Goal: Obtain resource: Download file/media

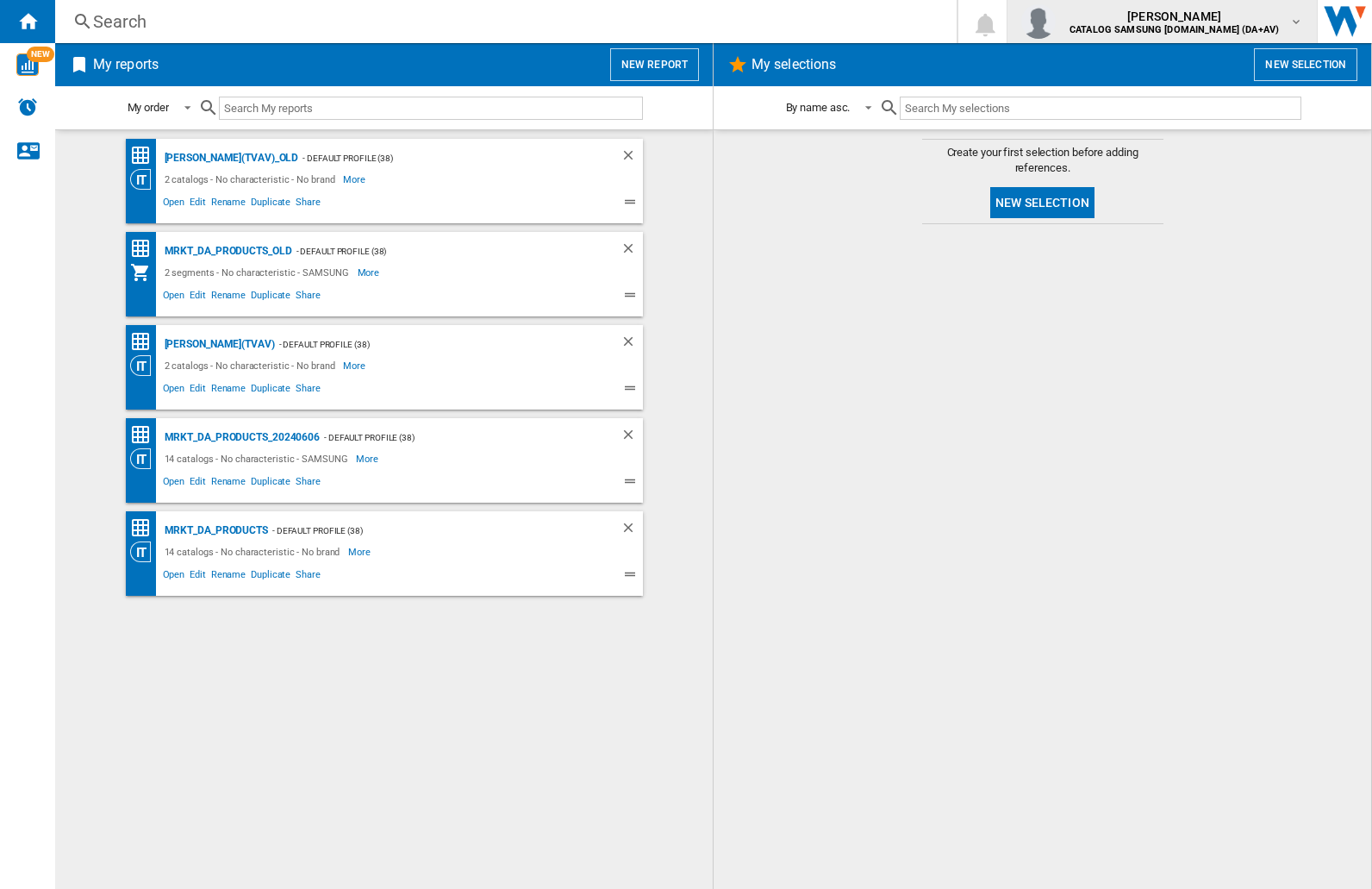
click at [1056, 22] on img "button" at bounding box center [1039, 21] width 34 height 34
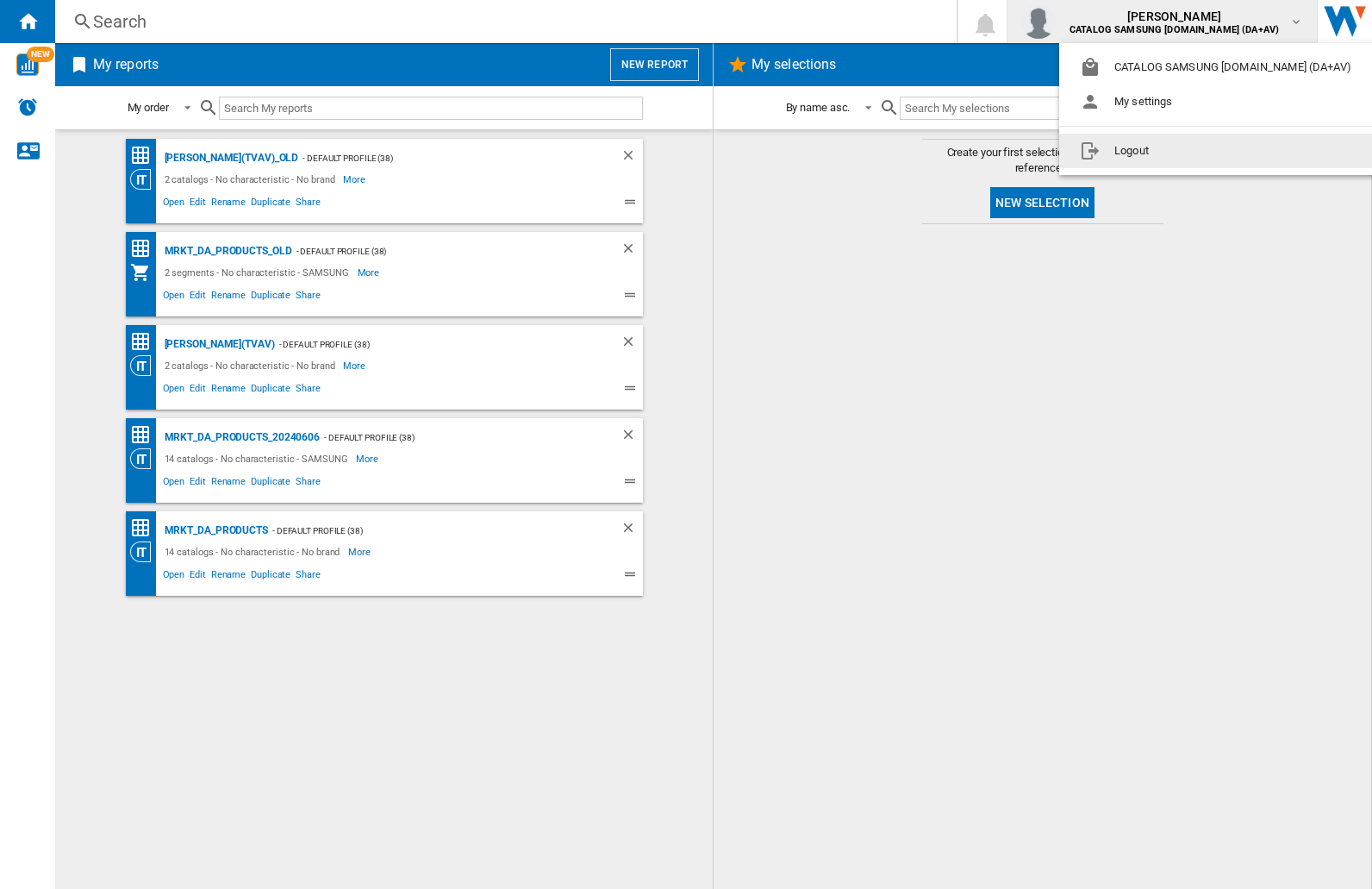
click at [1193, 151] on button "Logout" at bounding box center [1219, 150] width 320 height 34
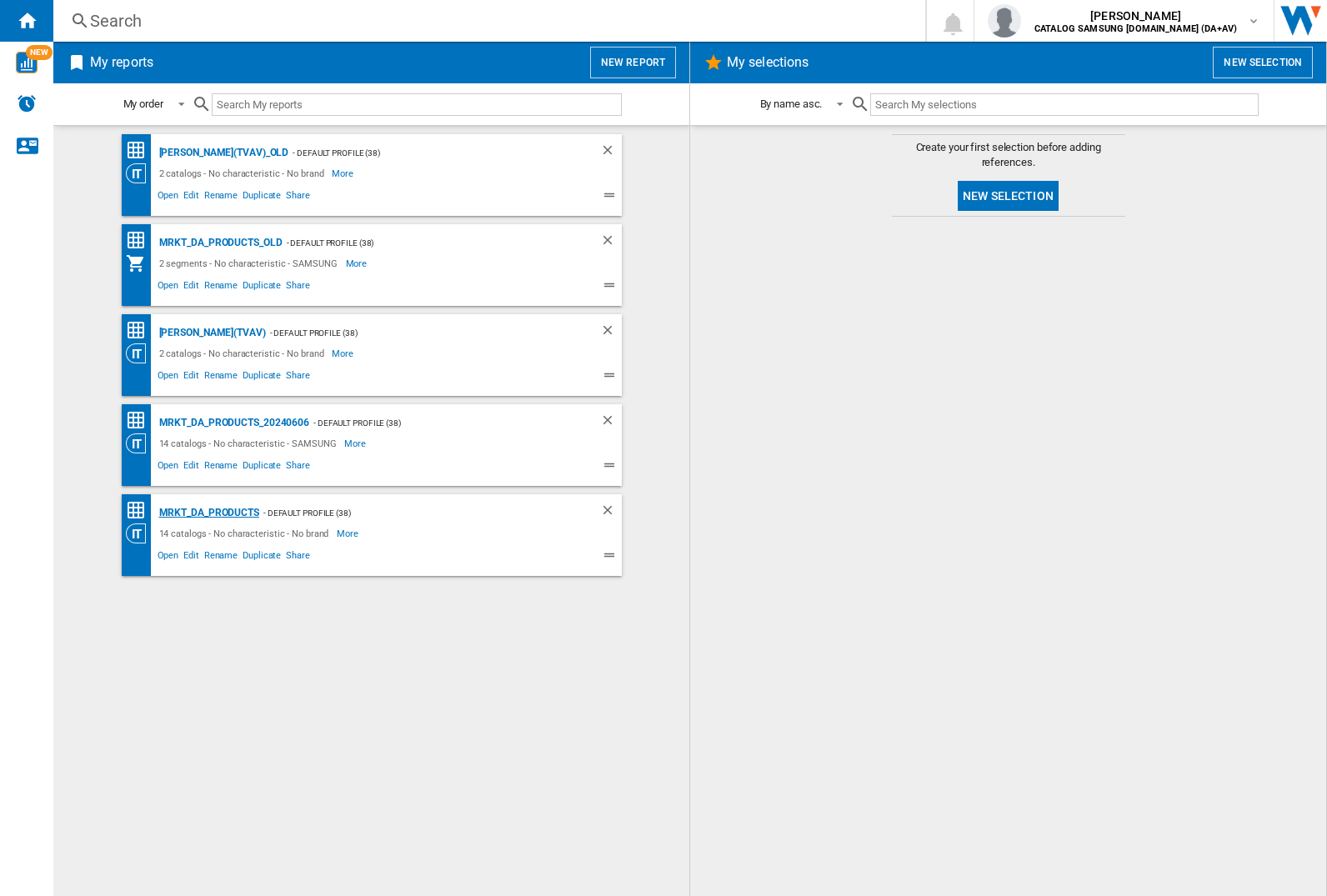
click at [209, 513] on div "MRKT_DA_PRODUCTS" at bounding box center [207, 513] width 104 height 21
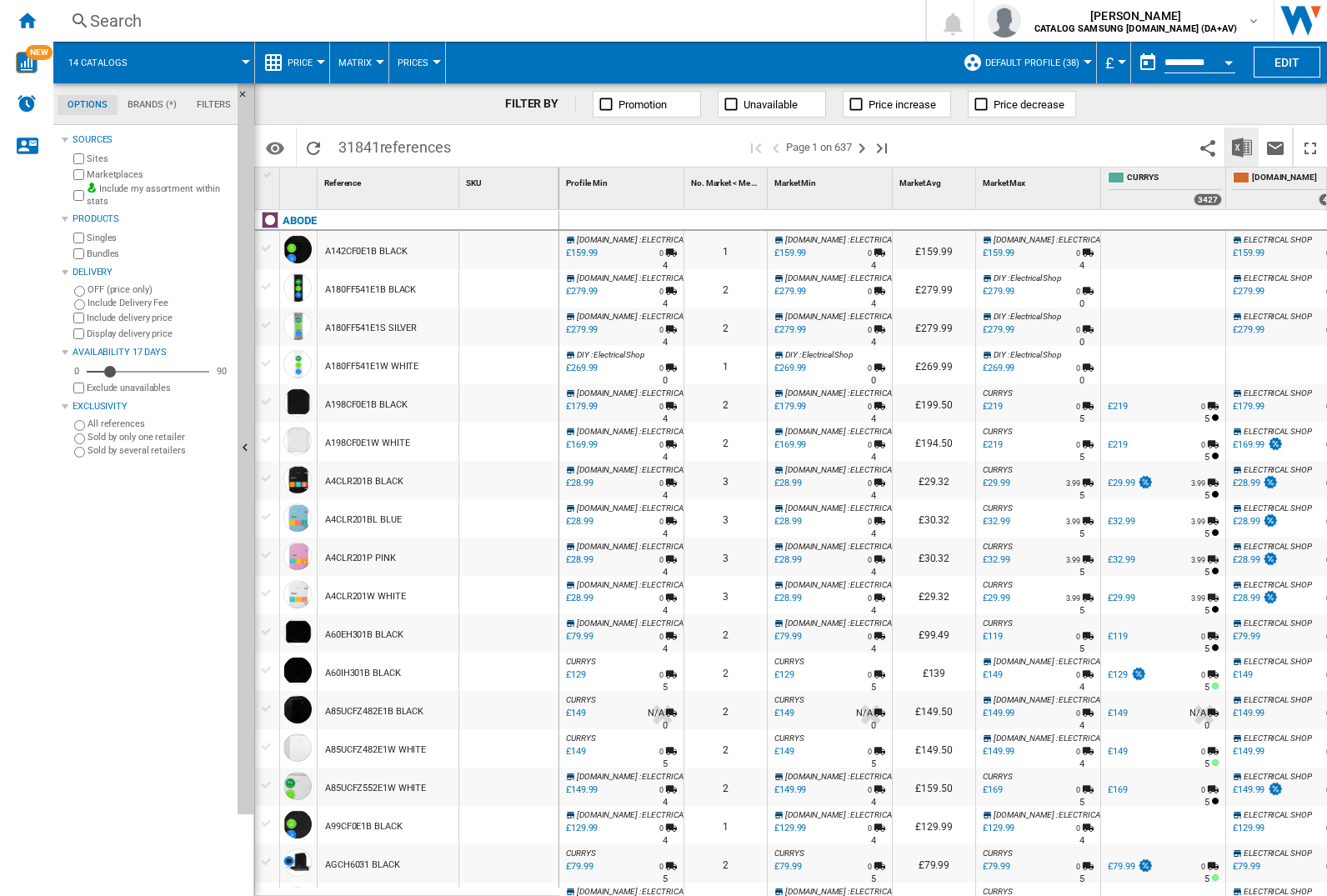
click at [1242, 146] on img "Download in Excel" at bounding box center [1242, 147] width 20 height 20
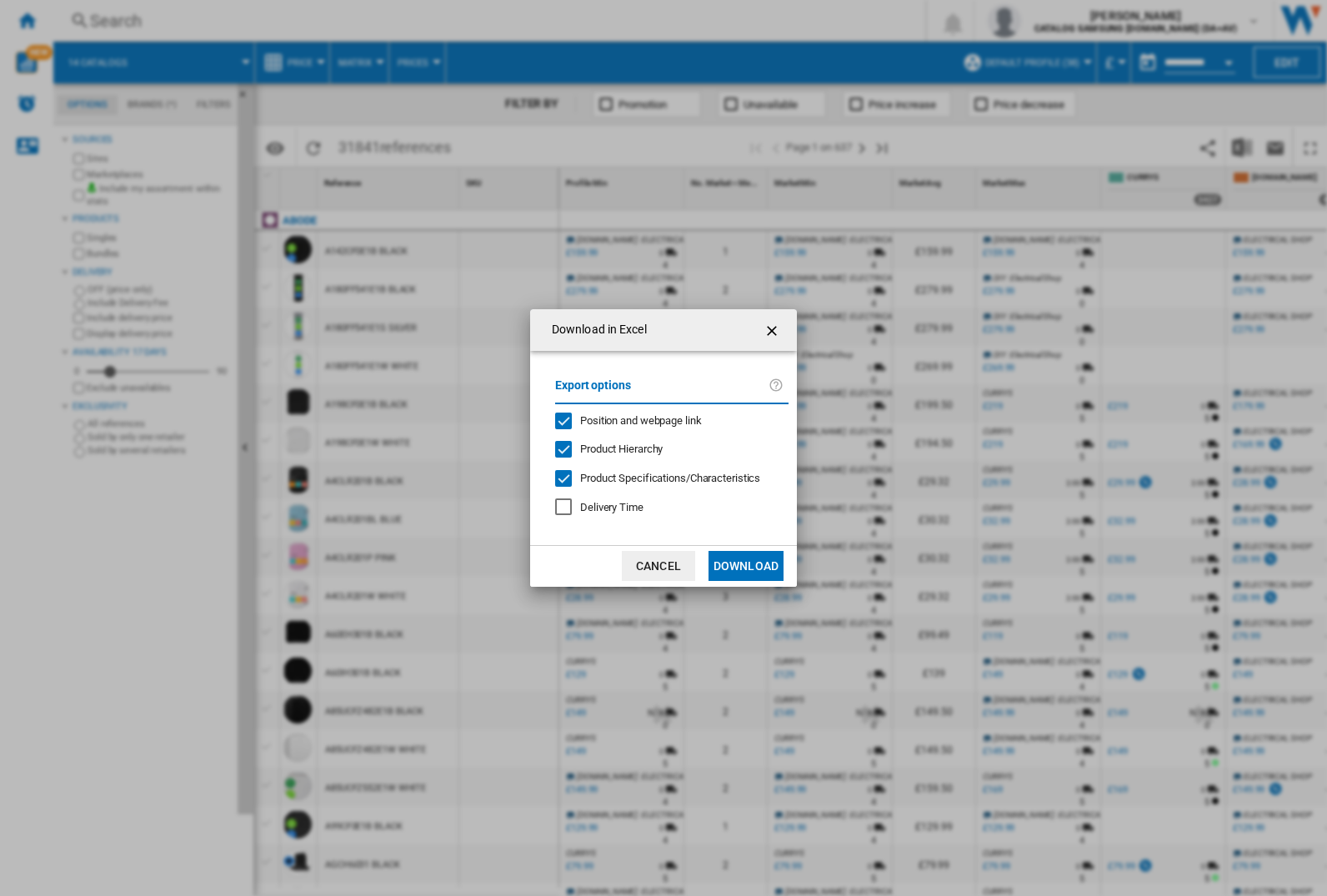
click at [630, 420] on span "Position and webpage link" at bounding box center [641, 420] width 121 height 12
click at [746, 566] on button "Download" at bounding box center [746, 566] width 75 height 30
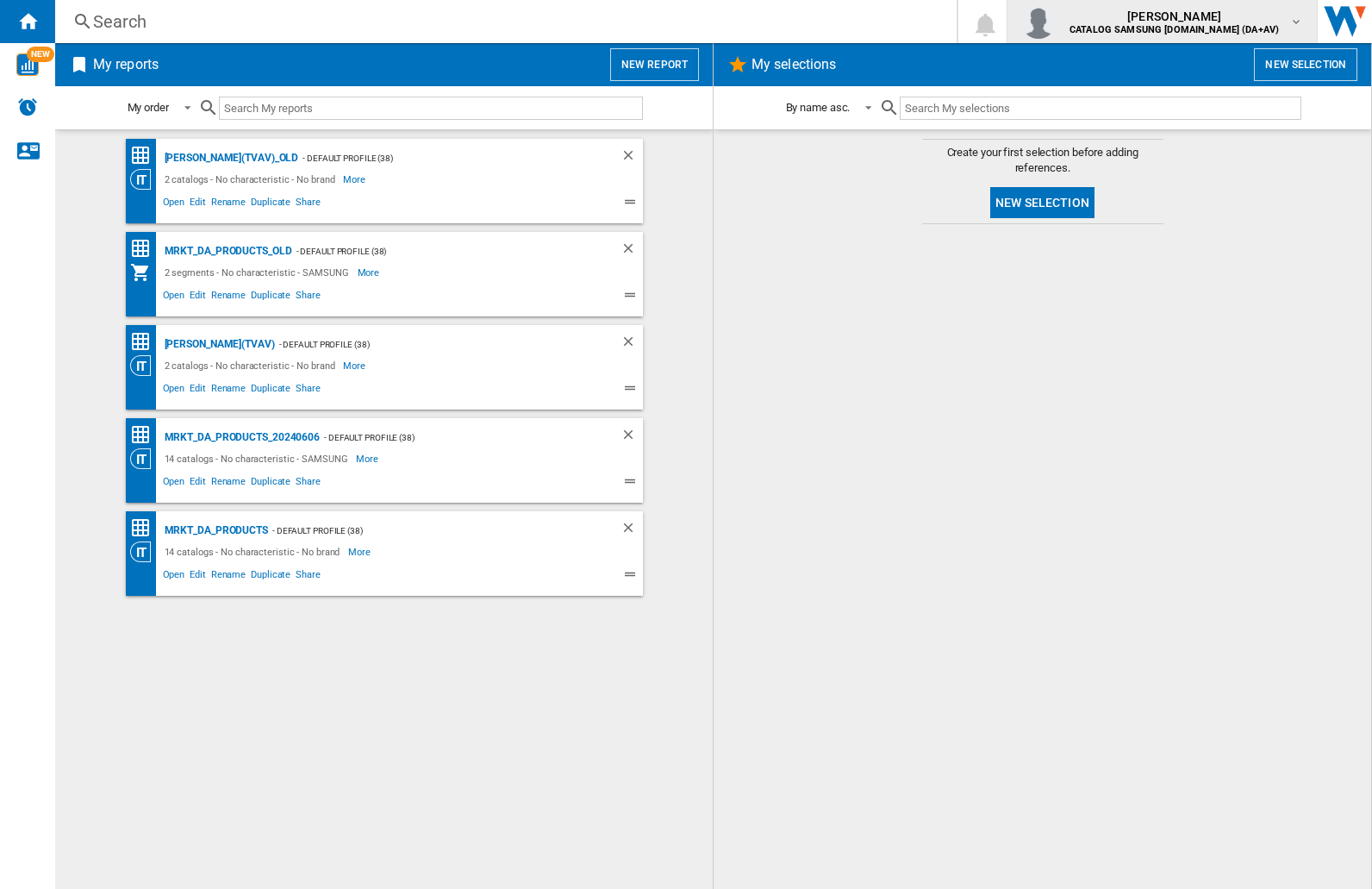
click at [1056, 22] on img "button" at bounding box center [1039, 21] width 34 height 34
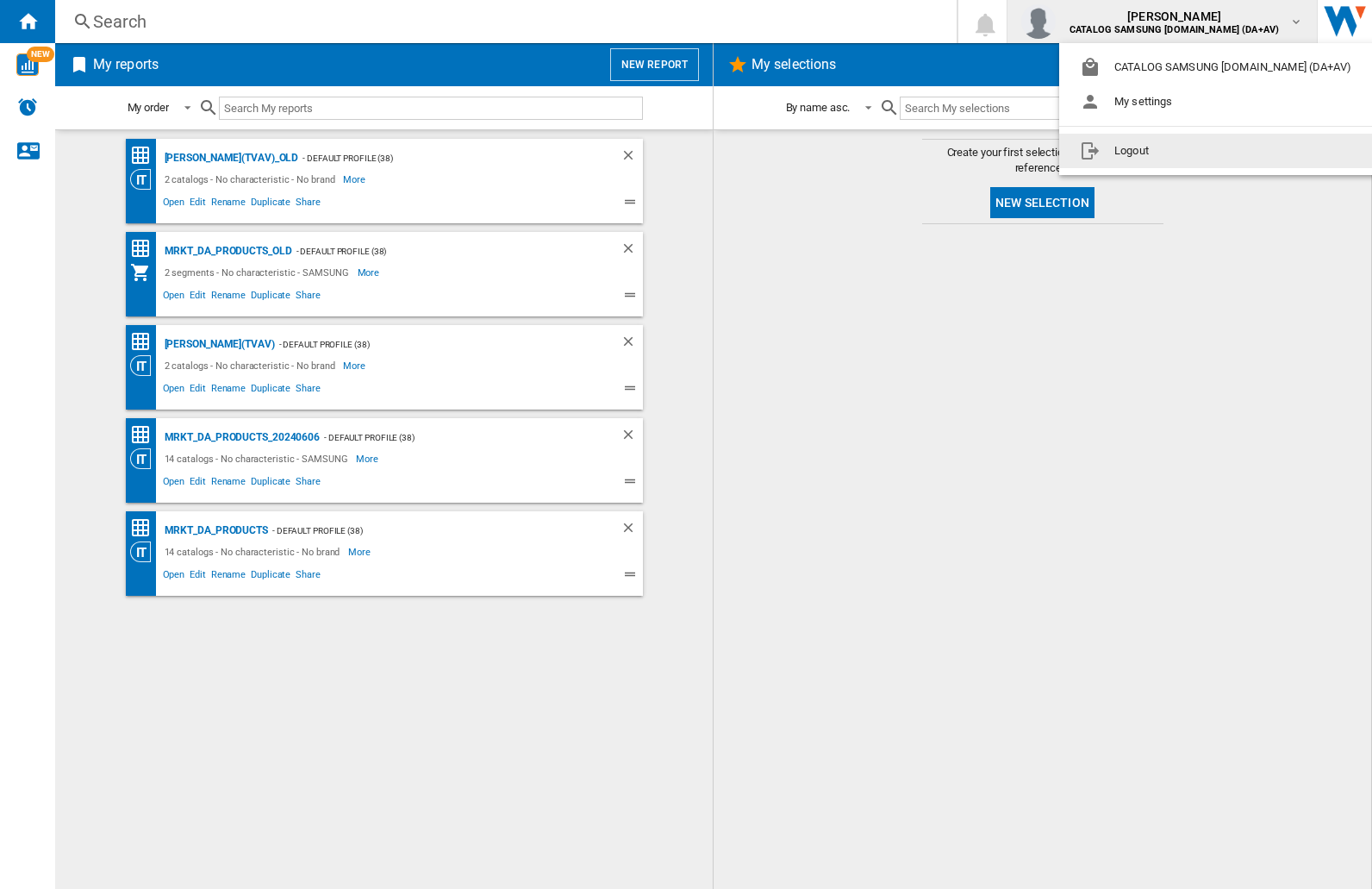
click at [1193, 151] on button "Logout" at bounding box center [1219, 150] width 320 height 34
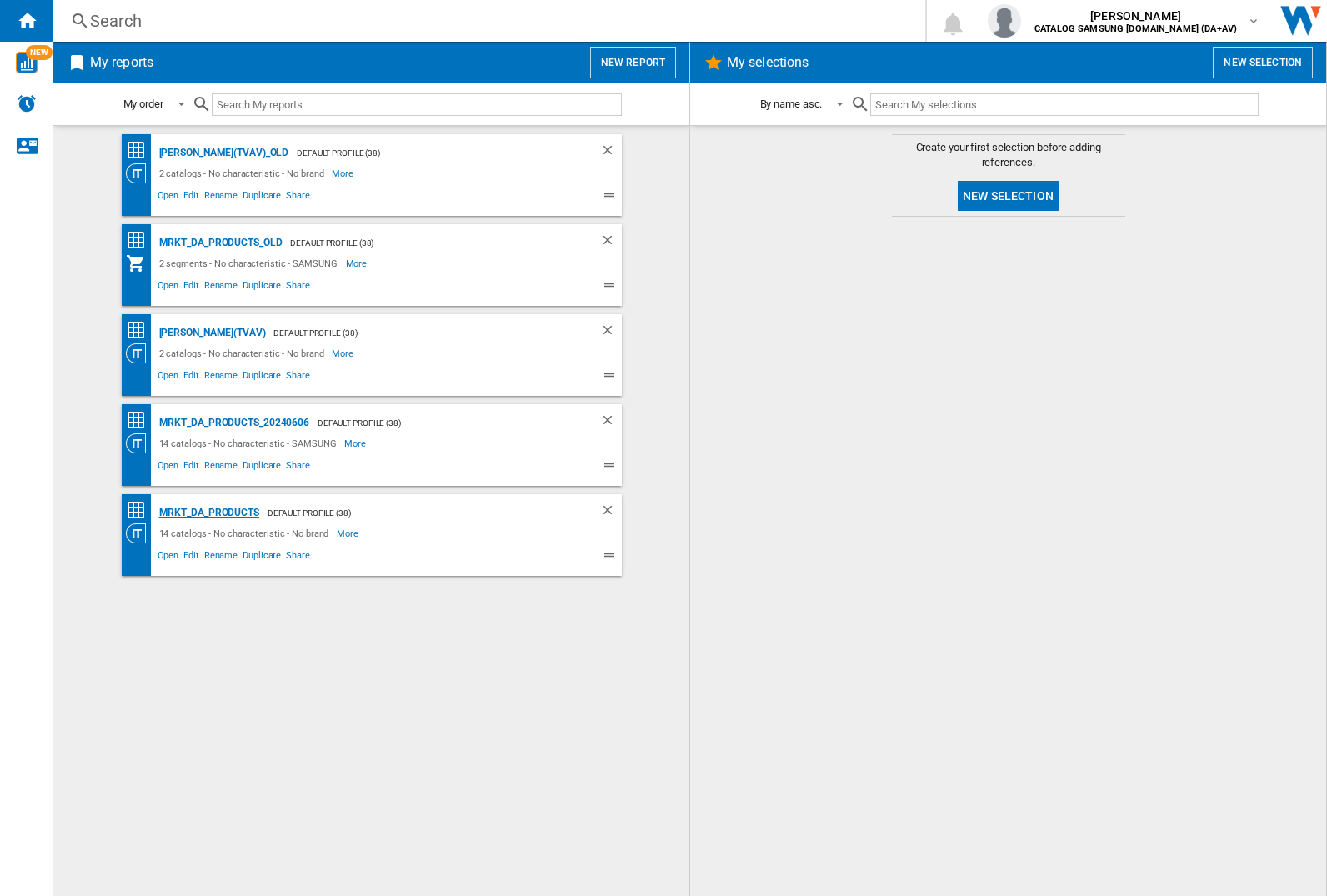
click at [209, 513] on div "MRKT_DA_PRODUCTS" at bounding box center [207, 513] width 104 height 21
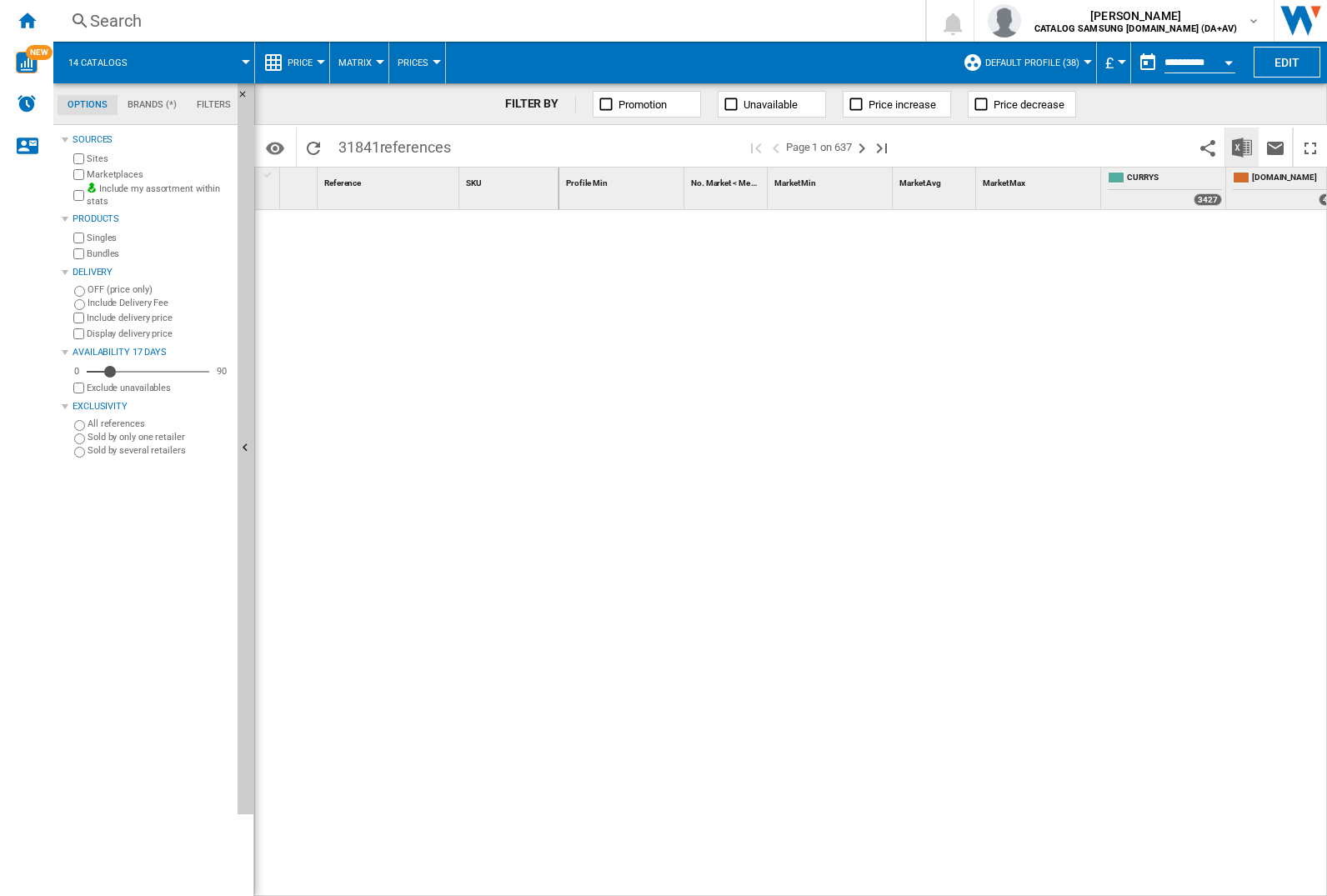
click at [1242, 146] on img "Download in Excel" at bounding box center [1242, 147] width 20 height 20
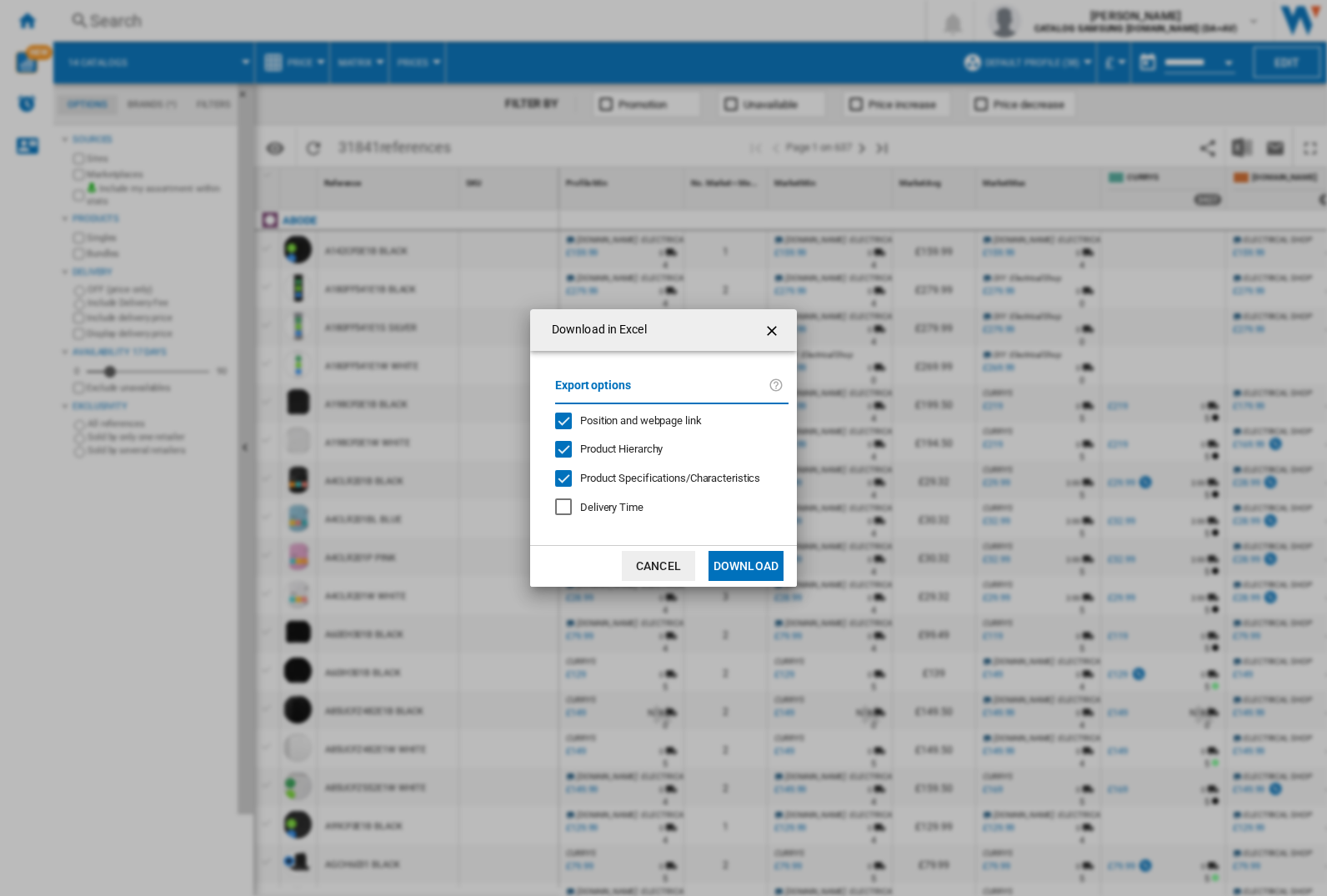
click at [630, 420] on span "Position and webpage link" at bounding box center [641, 420] width 121 height 12
click at [746, 566] on button "Download" at bounding box center [746, 566] width 75 height 30
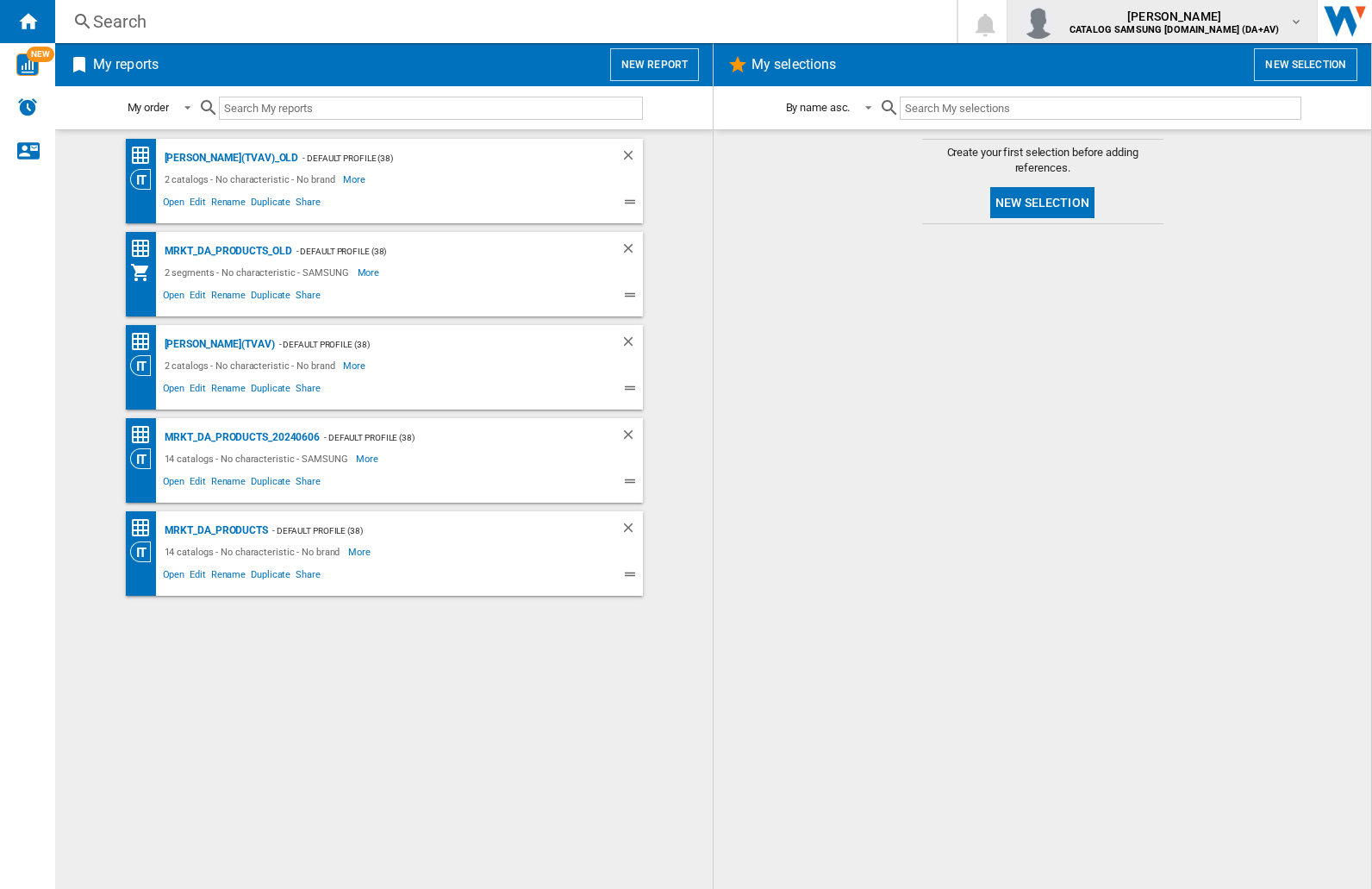
click at [1056, 22] on img "button" at bounding box center [1039, 21] width 34 height 34
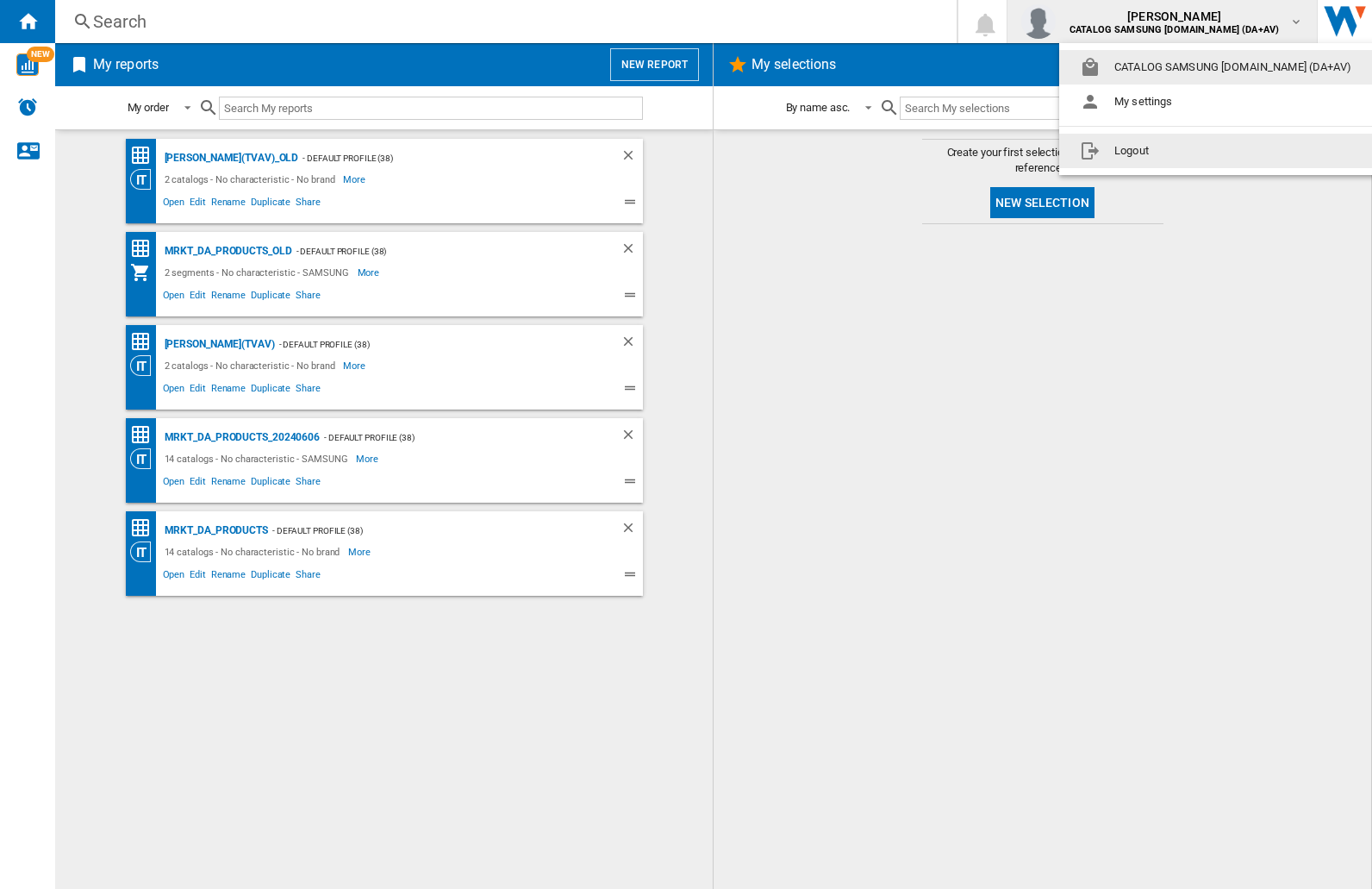
click at [1193, 151] on button "Logout" at bounding box center [1219, 150] width 320 height 34
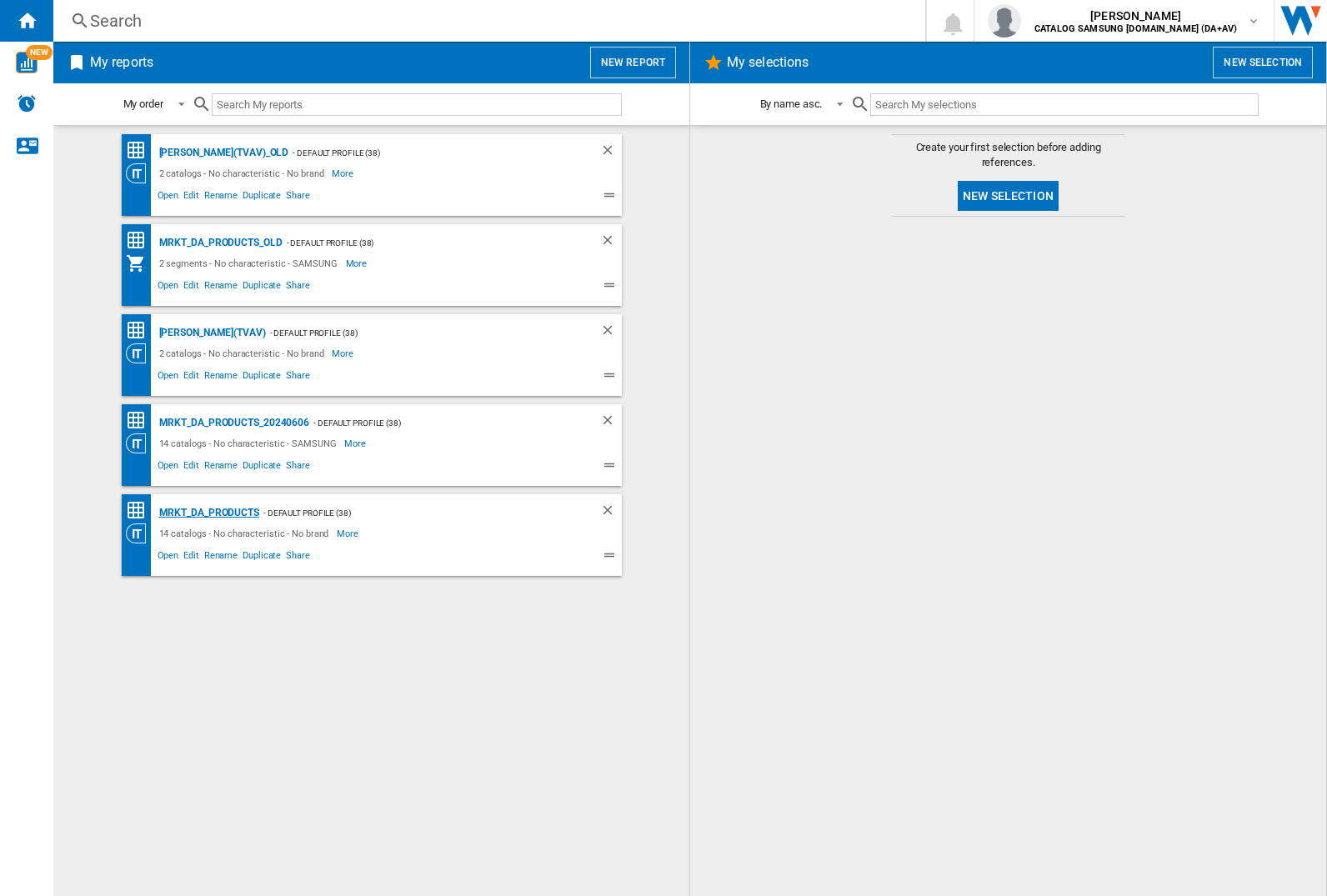
click at [209, 513] on div "MRKT_DA_PRODUCTS" at bounding box center [207, 513] width 104 height 21
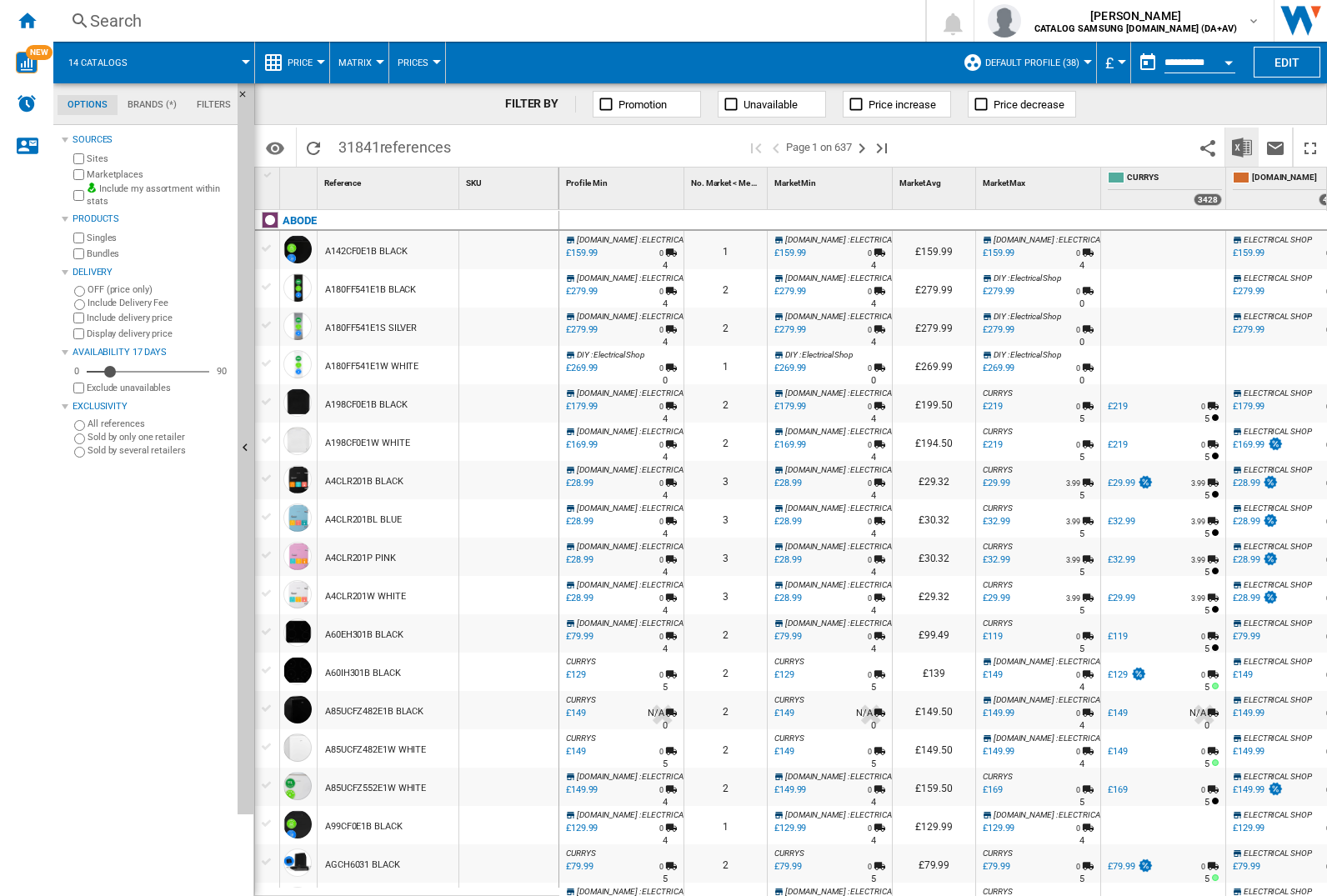
click at [1242, 146] on img "Download in Excel" at bounding box center [1242, 147] width 20 height 20
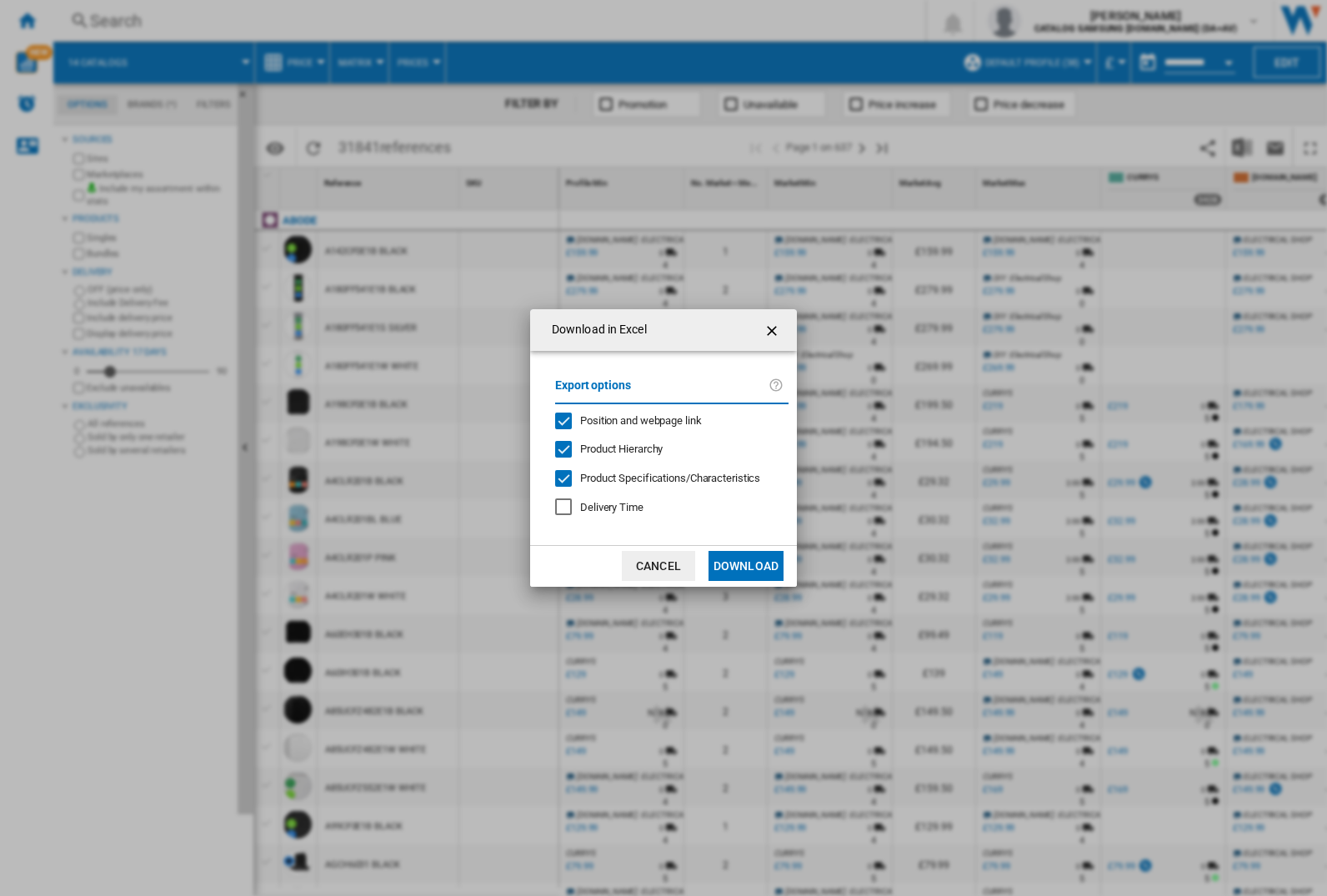
click at [630, 420] on span "Position and webpage link" at bounding box center [641, 420] width 121 height 12
click at [746, 566] on button "Download" at bounding box center [746, 566] width 75 height 30
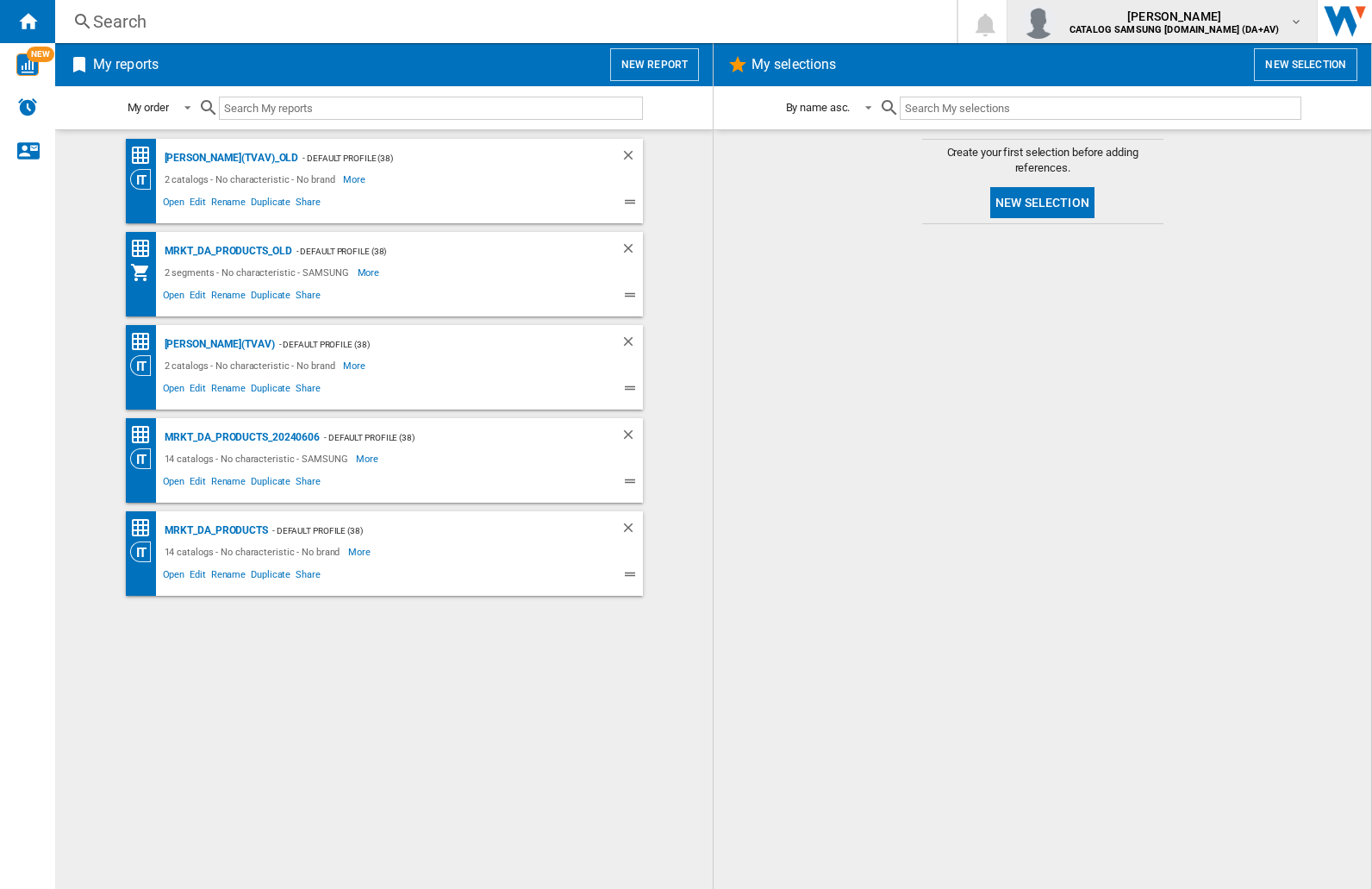
click at [1056, 22] on img "button" at bounding box center [1039, 21] width 34 height 34
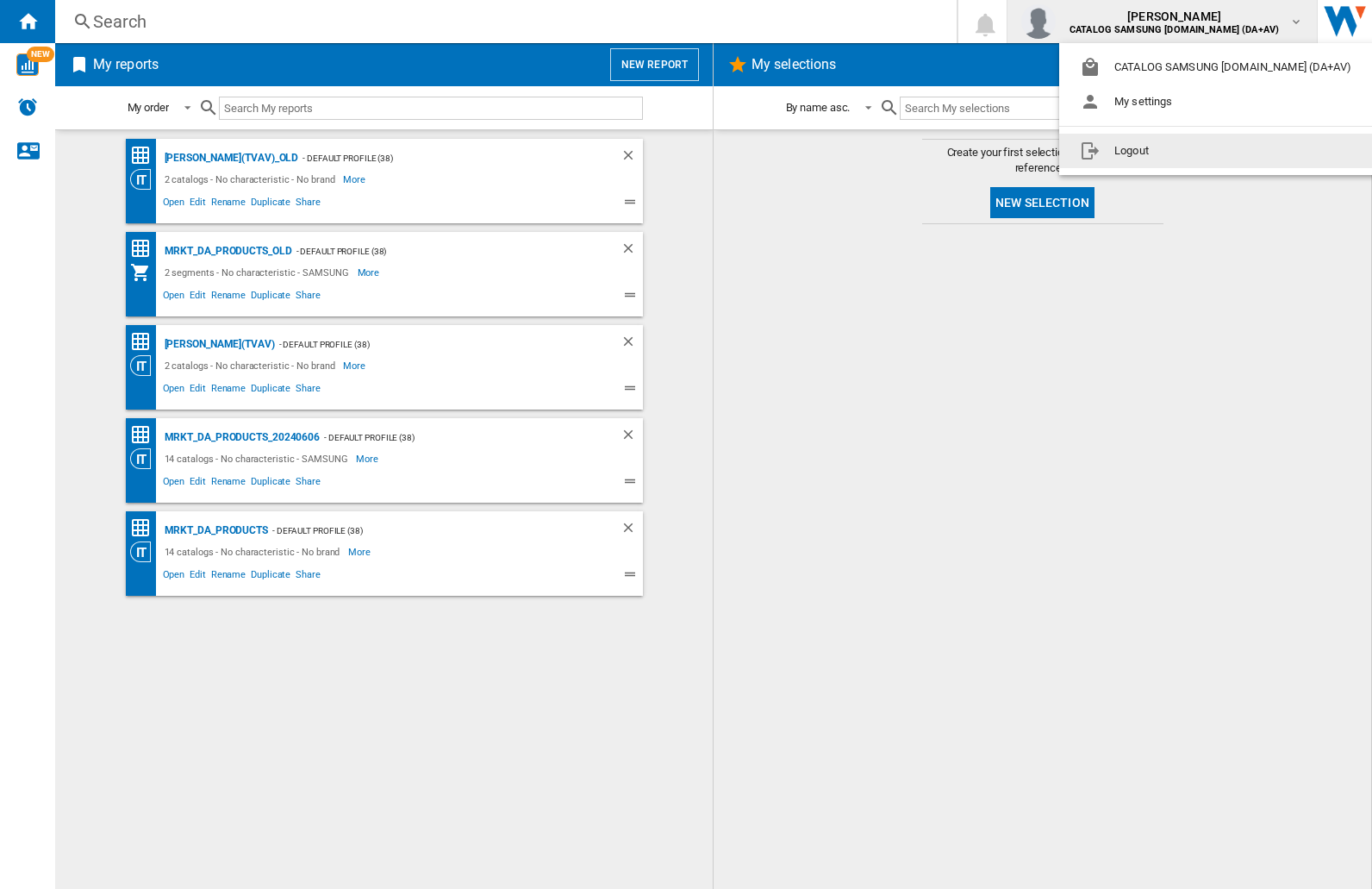
click at [1193, 151] on button "Logout" at bounding box center [1219, 150] width 320 height 34
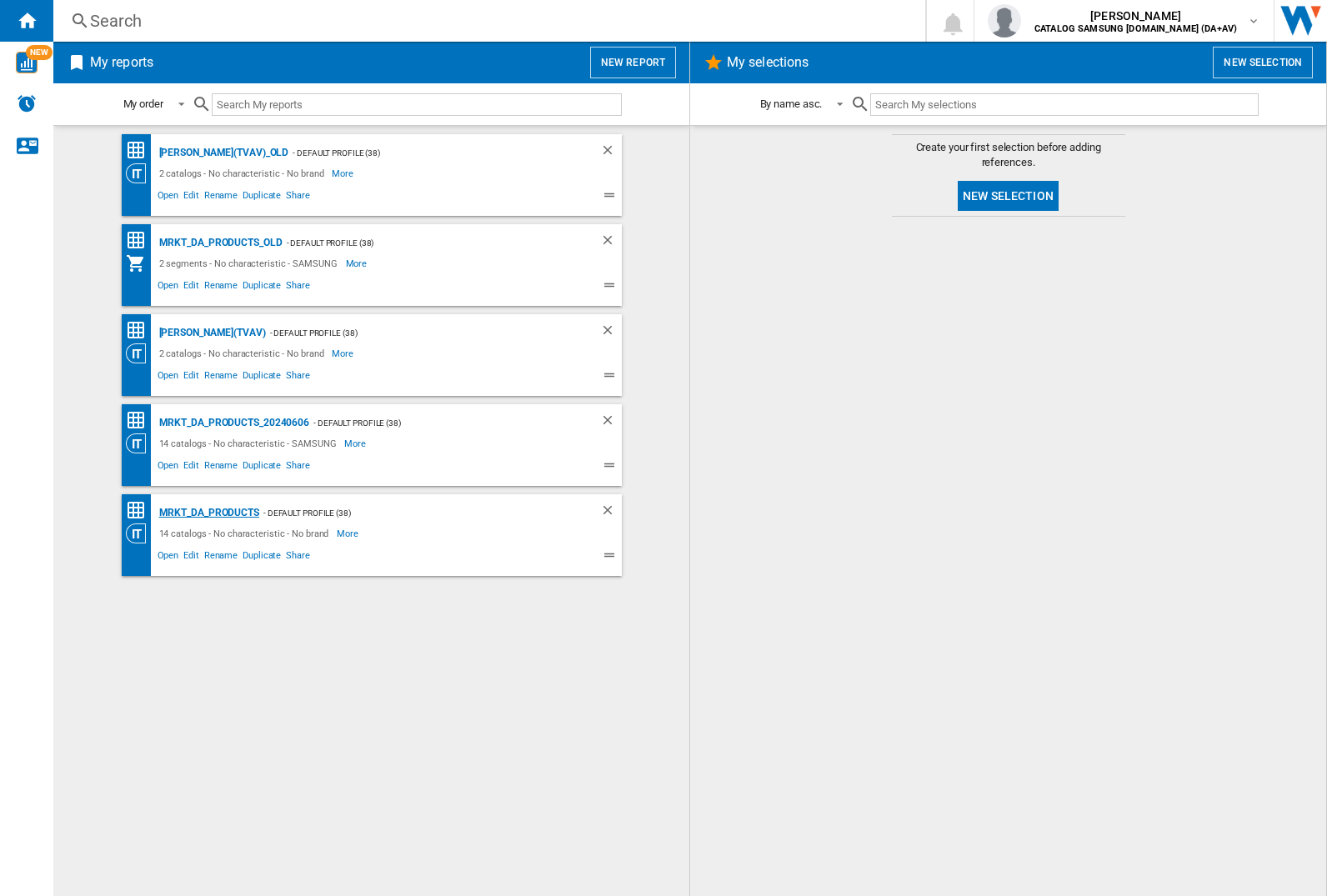
click at [209, 513] on div "MRKT_DA_PRODUCTS" at bounding box center [207, 513] width 104 height 21
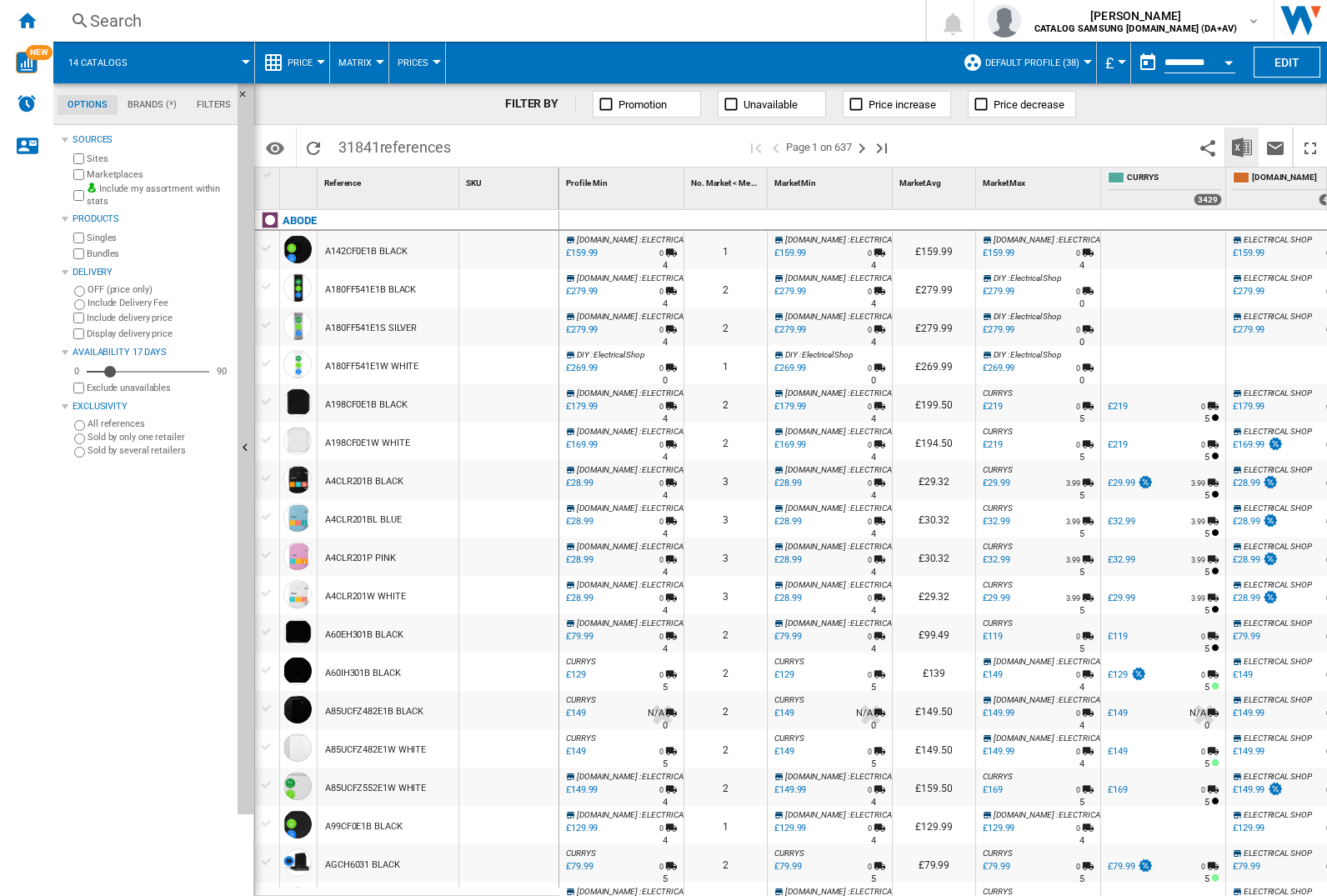
click at [1242, 146] on img "Download in Excel" at bounding box center [1242, 147] width 20 height 20
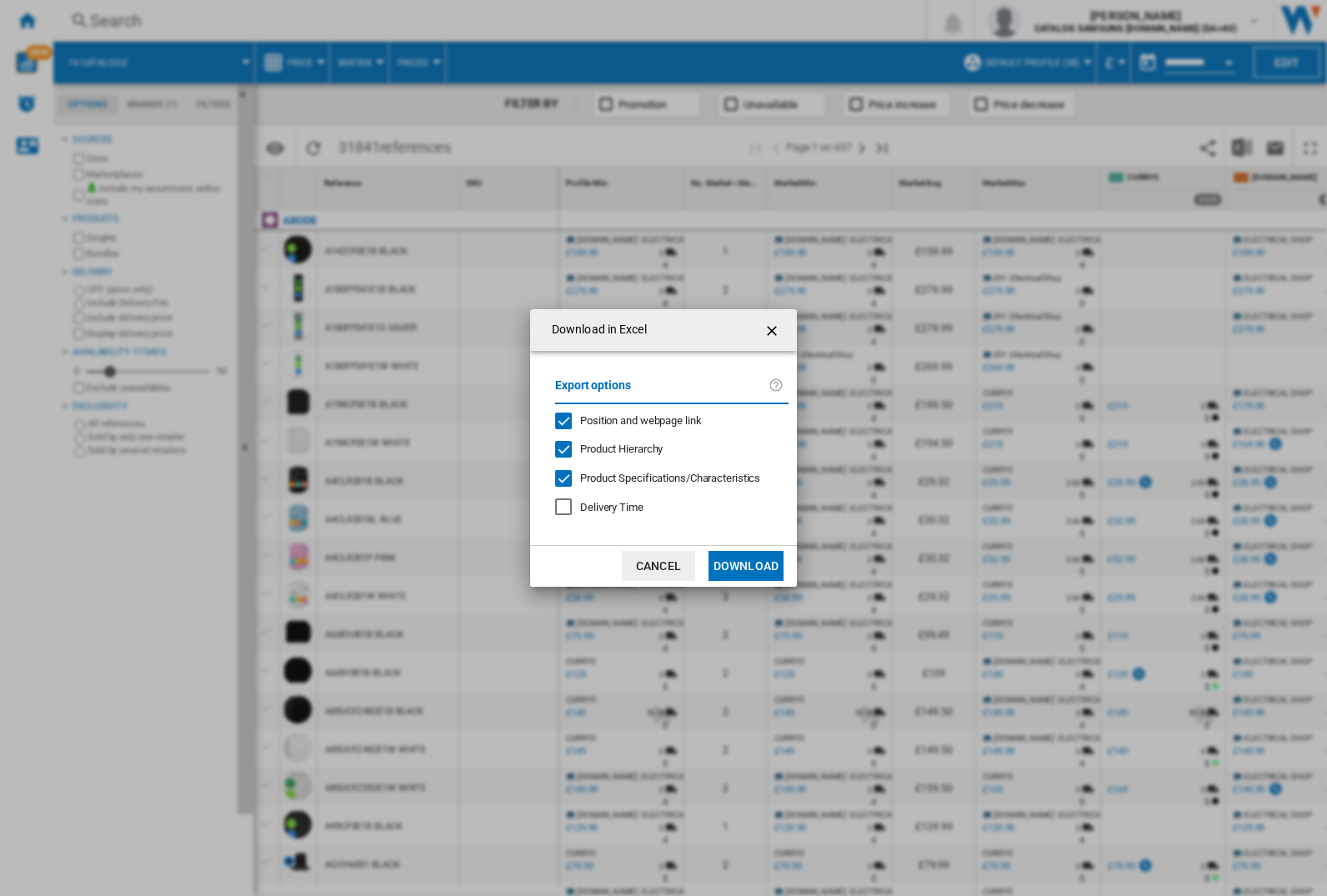
click at [630, 420] on span "Position and webpage link" at bounding box center [641, 420] width 121 height 12
click at [746, 566] on button "Download" at bounding box center [746, 566] width 75 height 30
